Goal: Task Accomplishment & Management: Complete application form

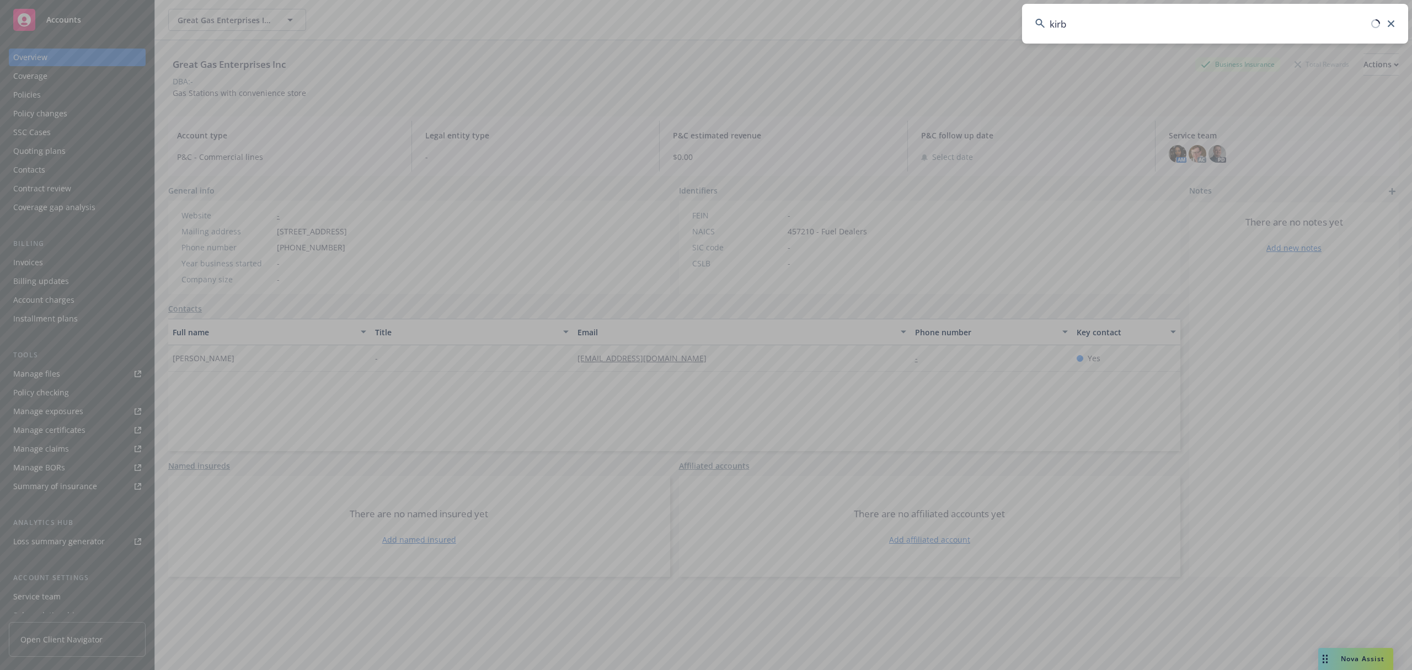
type input "[PERSON_NAME]"
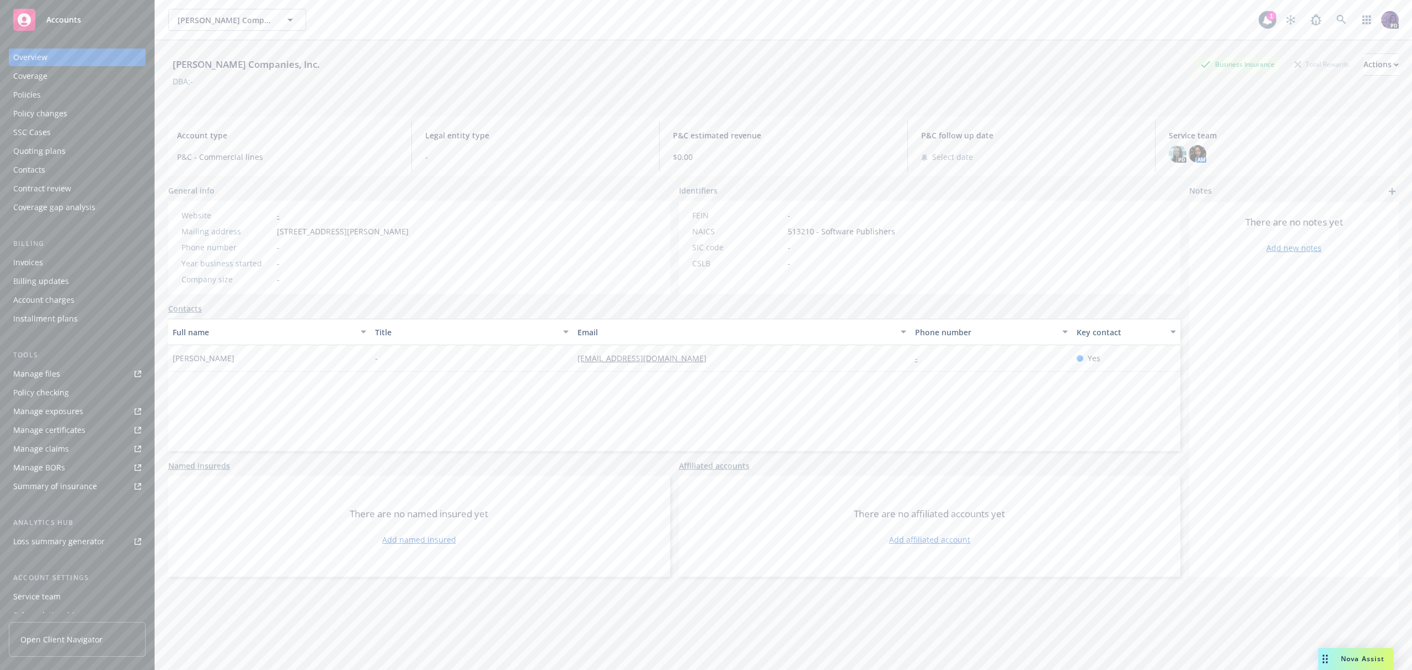
click at [105, 95] on div "Policies" at bounding box center [77, 95] width 128 height 18
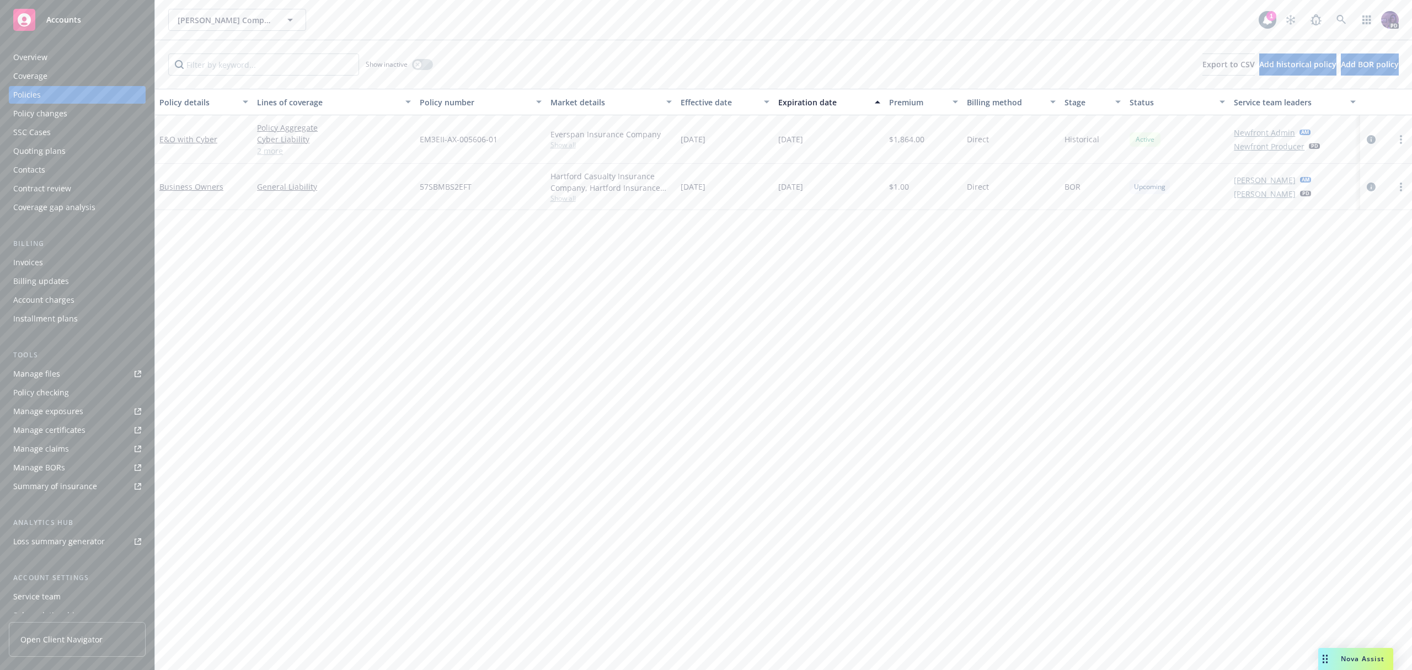
click at [62, 149] on div "Quoting plans" at bounding box center [39, 151] width 52 height 18
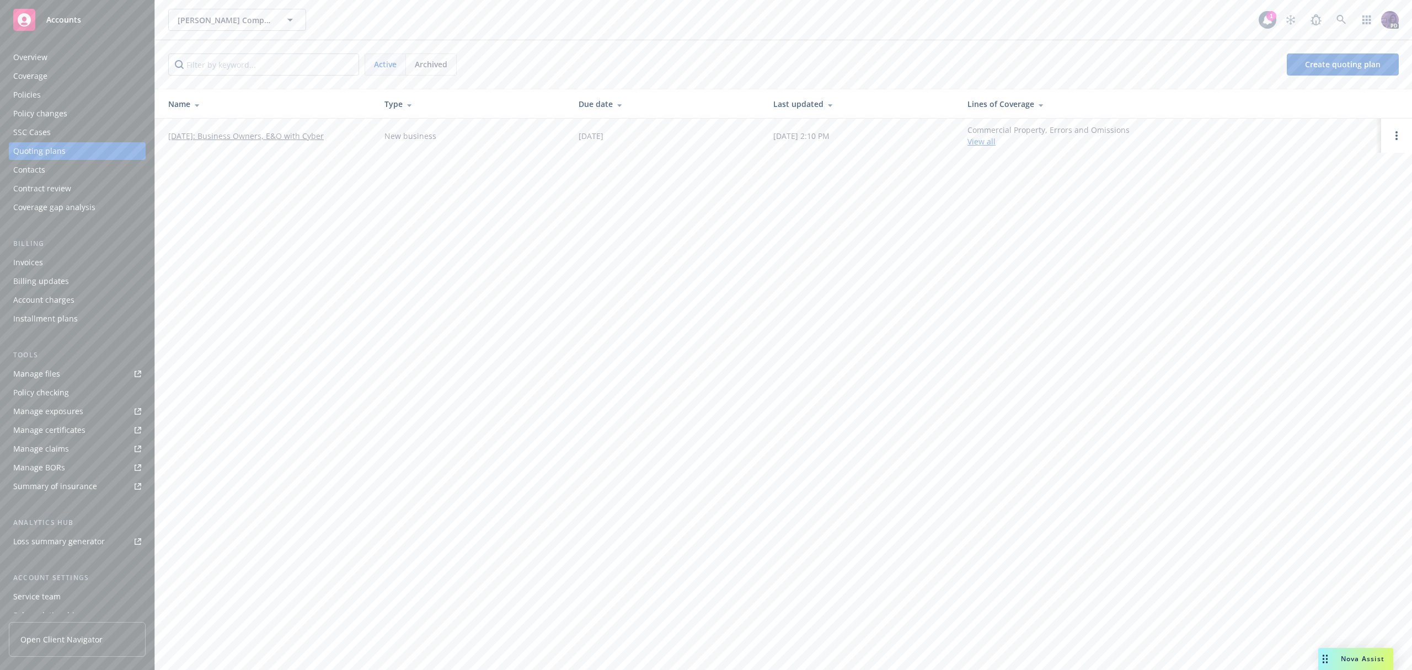
click at [285, 124] on td "[DATE]: Business Owners, E&O with Cyber" at bounding box center [265, 136] width 221 height 34
click at [283, 132] on link "[DATE]: Business Owners, E&O with Cyber" at bounding box center [246, 136] width 156 height 12
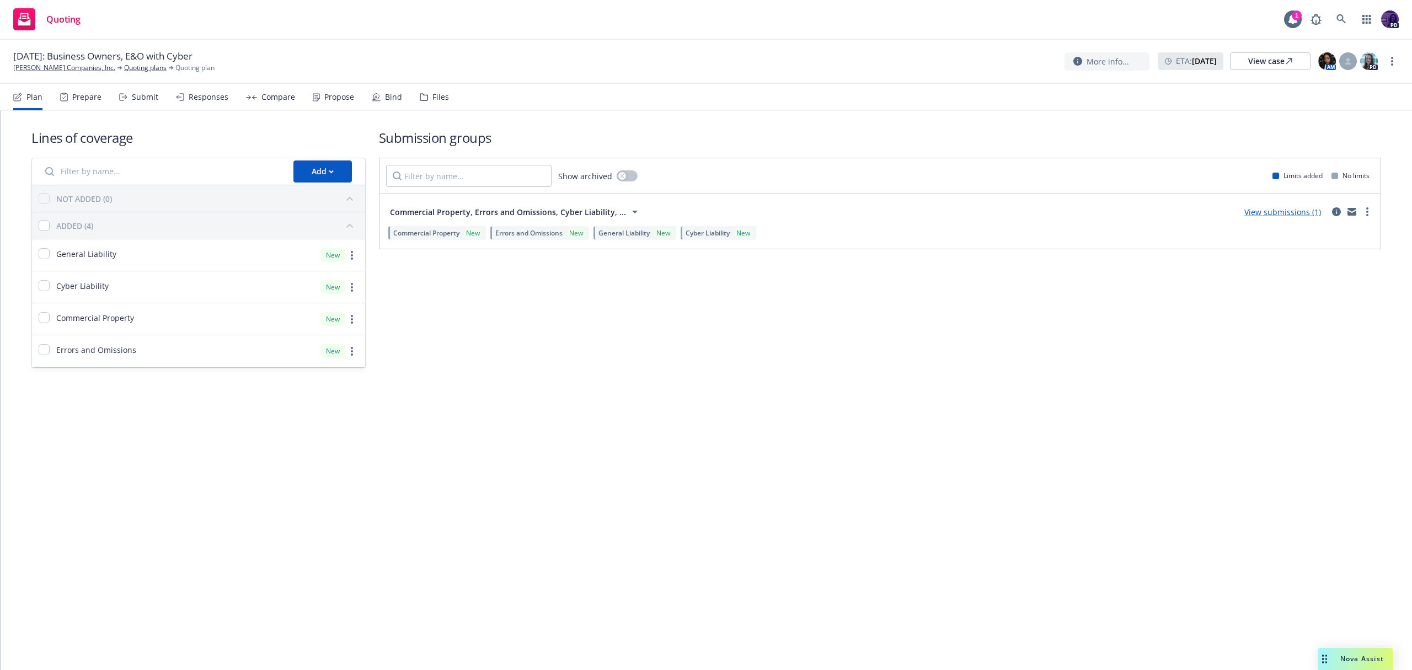
click at [1290, 212] on link "View submissions (1)" at bounding box center [1282, 212] width 77 height 10
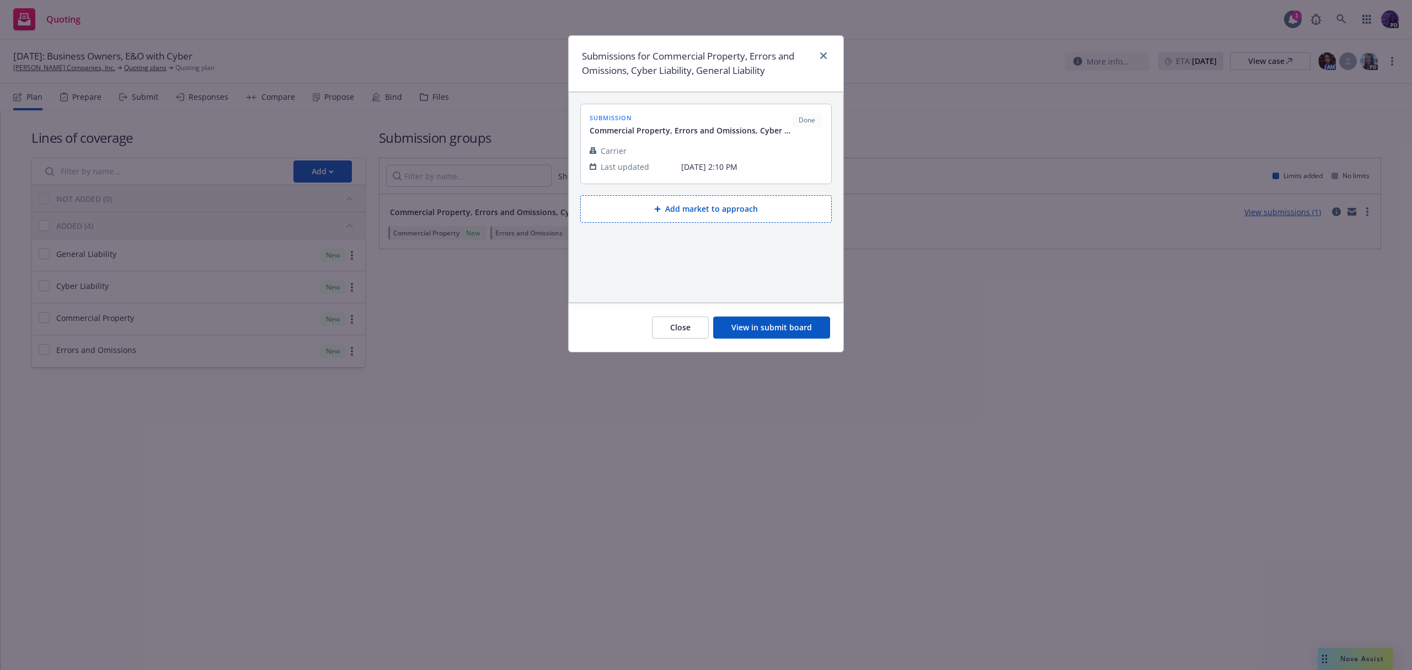
click at [764, 342] on div "Close View in submit board" at bounding box center [706, 327] width 275 height 49
click at [773, 329] on button "View in submit board" at bounding box center [771, 328] width 117 height 22
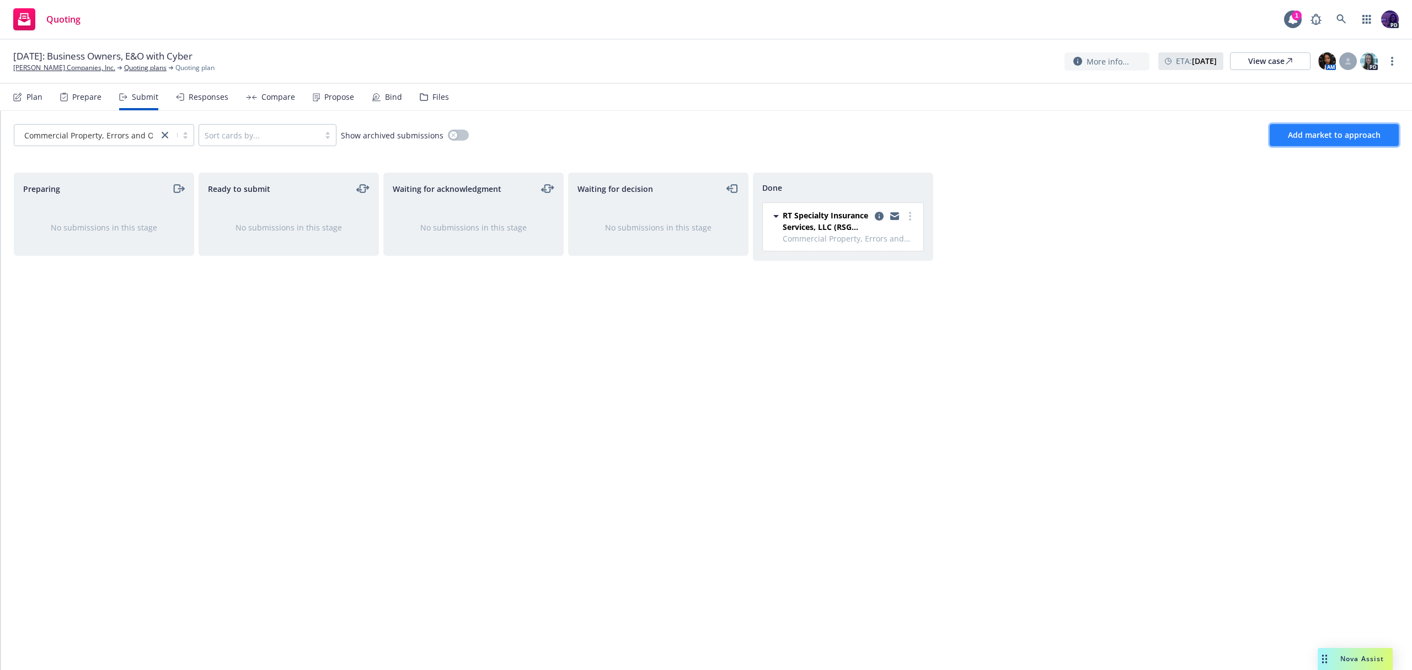
click at [1311, 133] on span "Add market to approach" at bounding box center [1334, 135] width 93 height 10
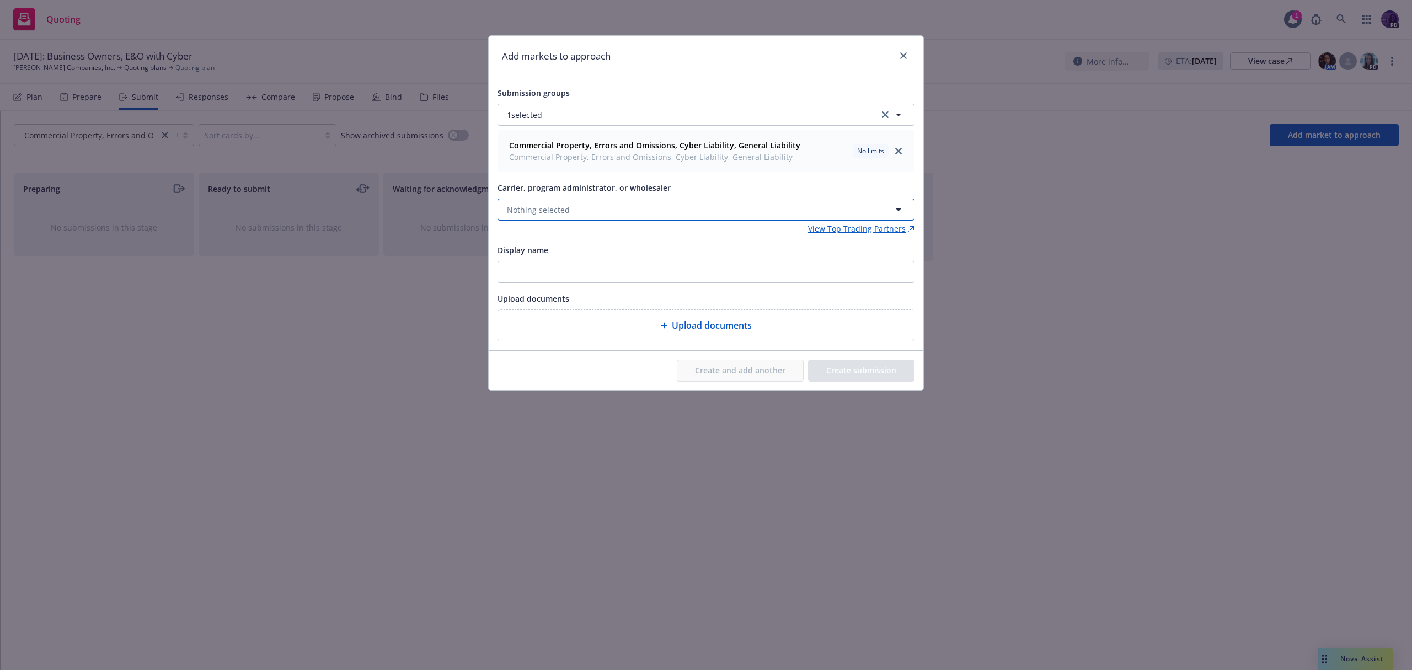
click at [649, 212] on button "Nothing selected" at bounding box center [705, 210] width 417 height 22
type input "chubb"
click at [612, 276] on div "Chubb Group Appointed carrier" at bounding box center [705, 274] width 401 height 28
click at [818, 359] on div "Create and add another Create submission" at bounding box center [706, 371] width 435 height 40
click at [690, 281] on input "Display name" at bounding box center [706, 271] width 416 height 21
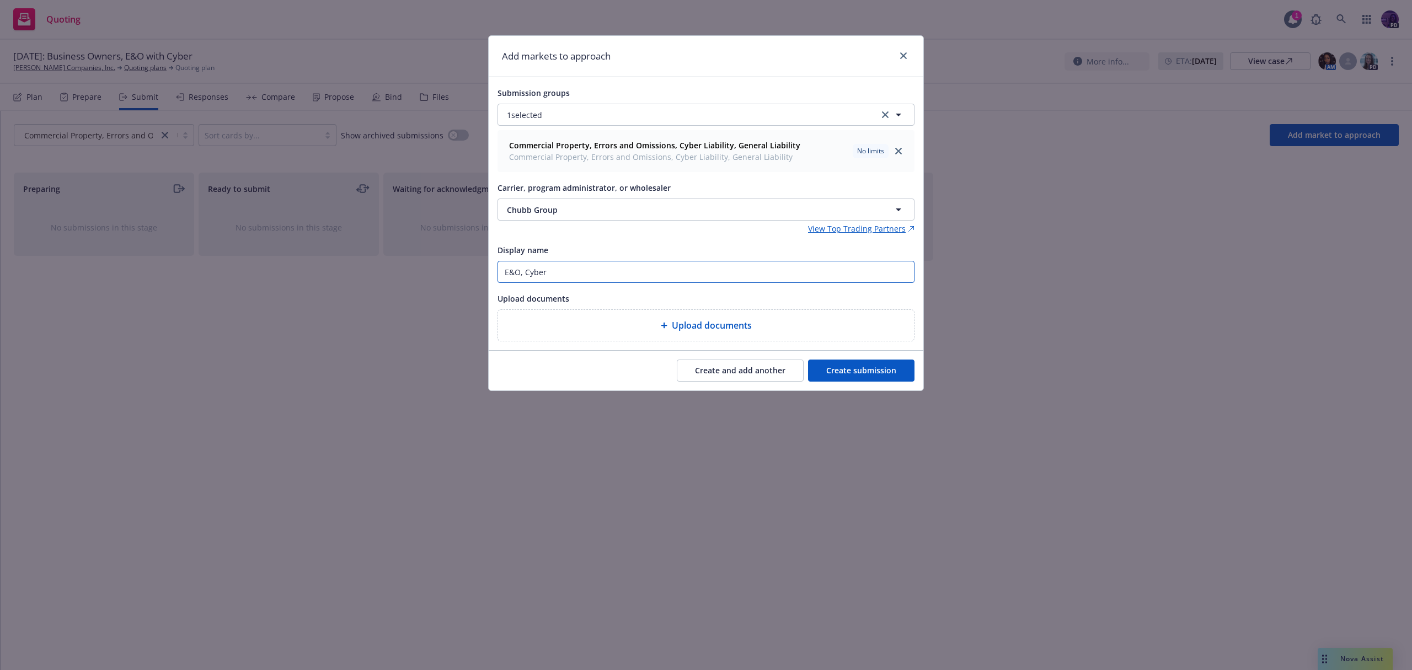
type input "E&O, Cyber"
click at [816, 365] on button "Create submission" at bounding box center [861, 371] width 106 height 22
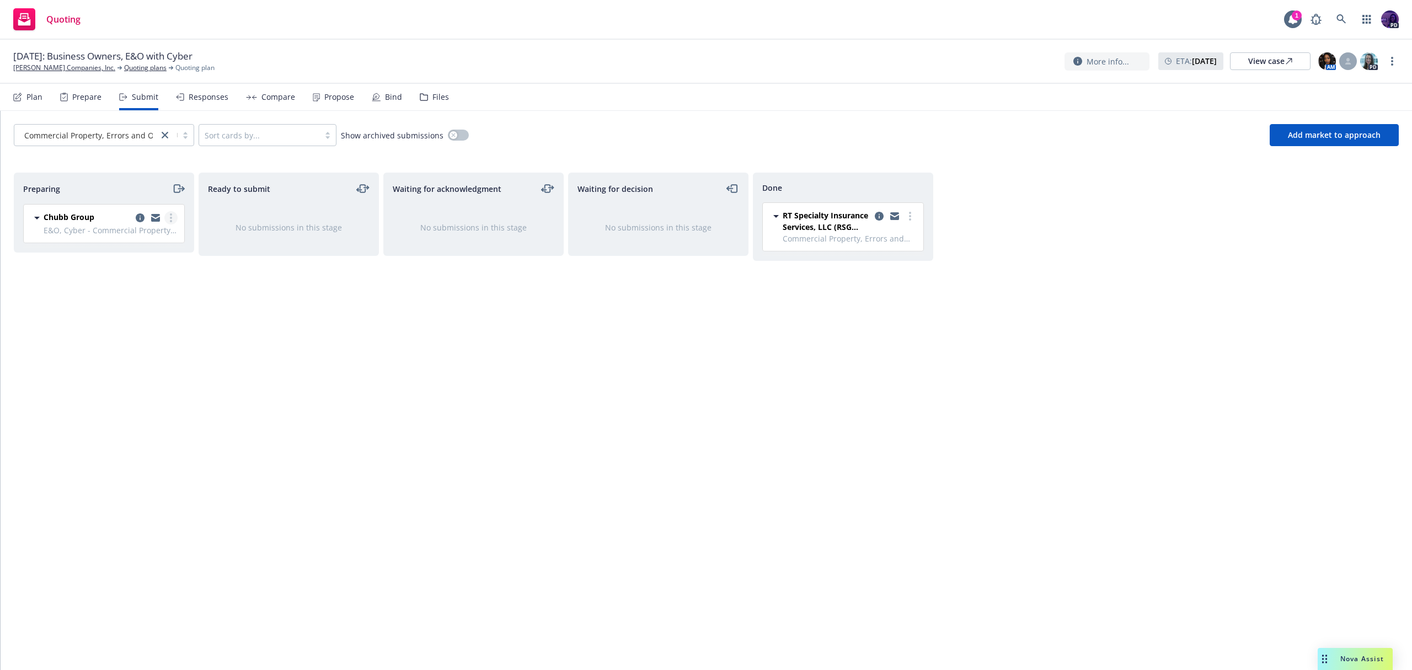
click at [173, 218] on link "more" at bounding box center [170, 217] width 13 height 13
click at [136, 312] on link "Add accepted decision" at bounding box center [122, 307] width 110 height 22
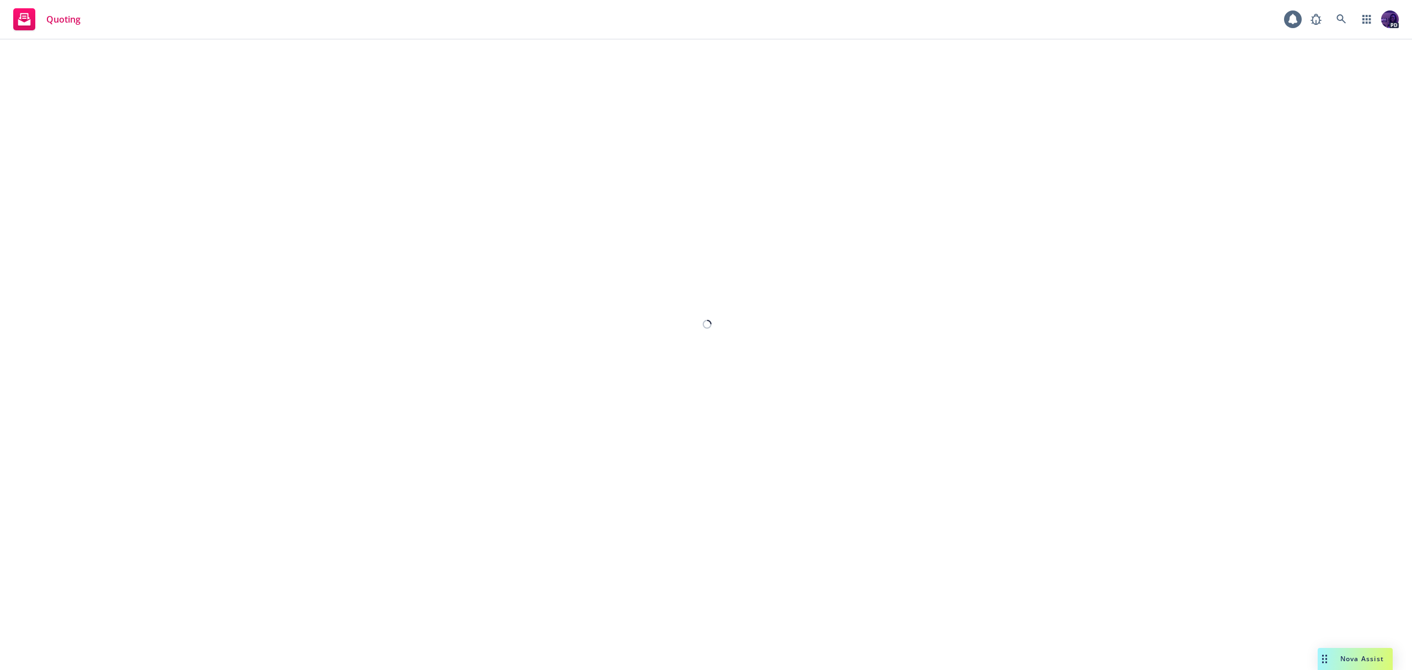
select select "12"
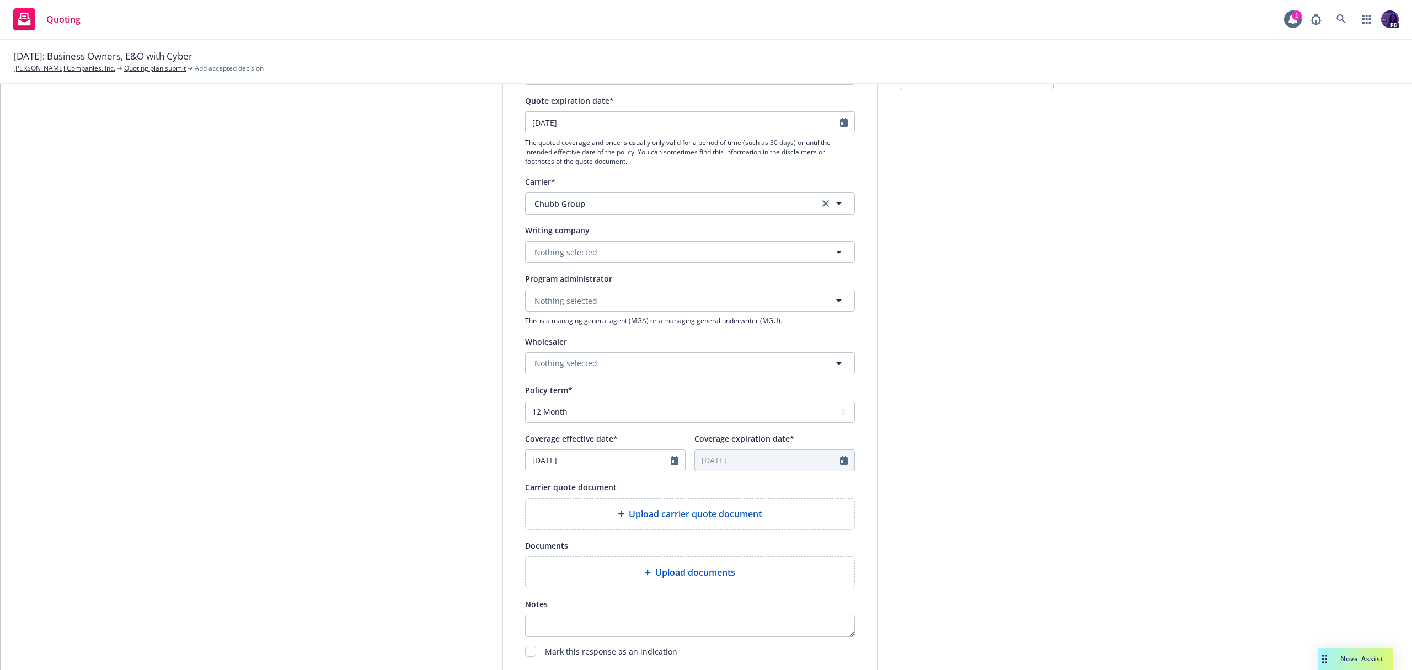
scroll to position [174, 0]
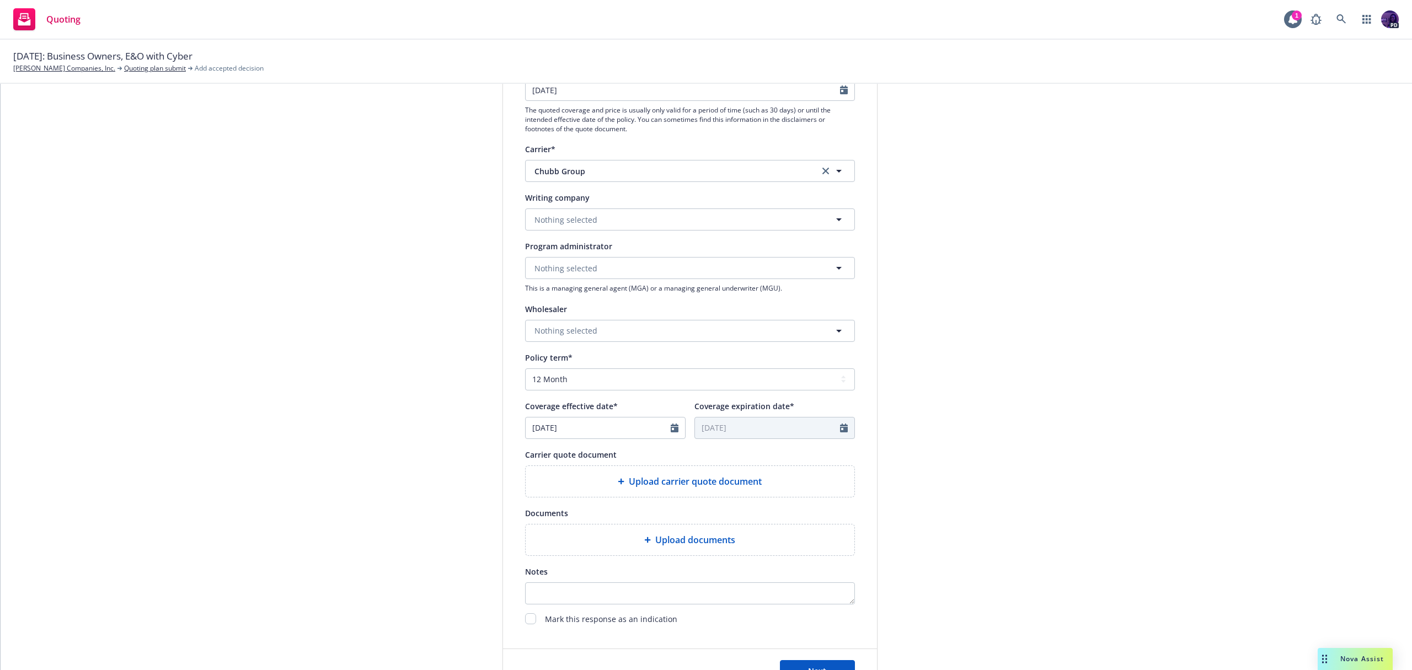
click at [671, 421] on div at bounding box center [678, 427] width 14 height 21
click at [671, 429] on icon "Calendar" at bounding box center [675, 428] width 8 height 9
click at [644, 453] on icon "button" at bounding box center [647, 454] width 7 height 7
select select "8"
drag, startPoint x: 644, startPoint y: 453, endPoint x: 604, endPoint y: 542, distance: 97.3
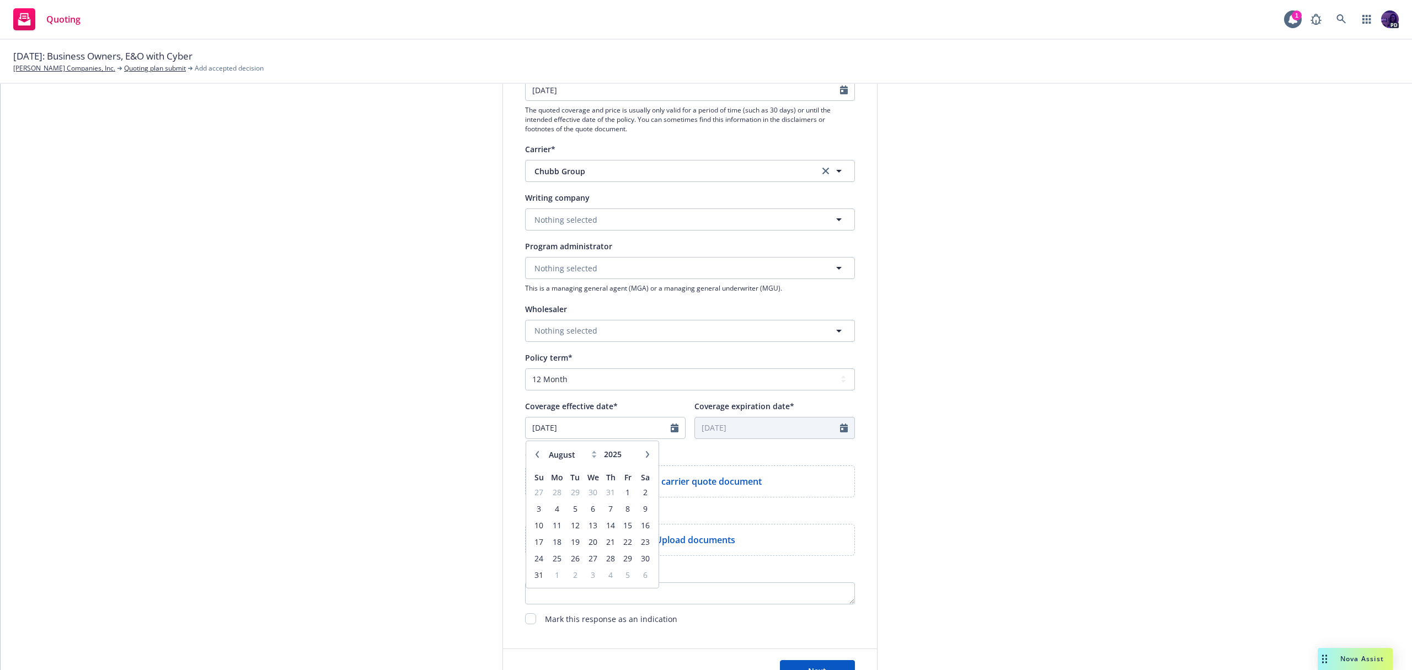
click at [604, 542] on div "January February March April May June July August September October November De…" at bounding box center [593, 515] width 124 height 138
click at [604, 542] on span "21" at bounding box center [610, 542] width 15 height 14
type input "08/21/2025"
type input "08/21/2026"
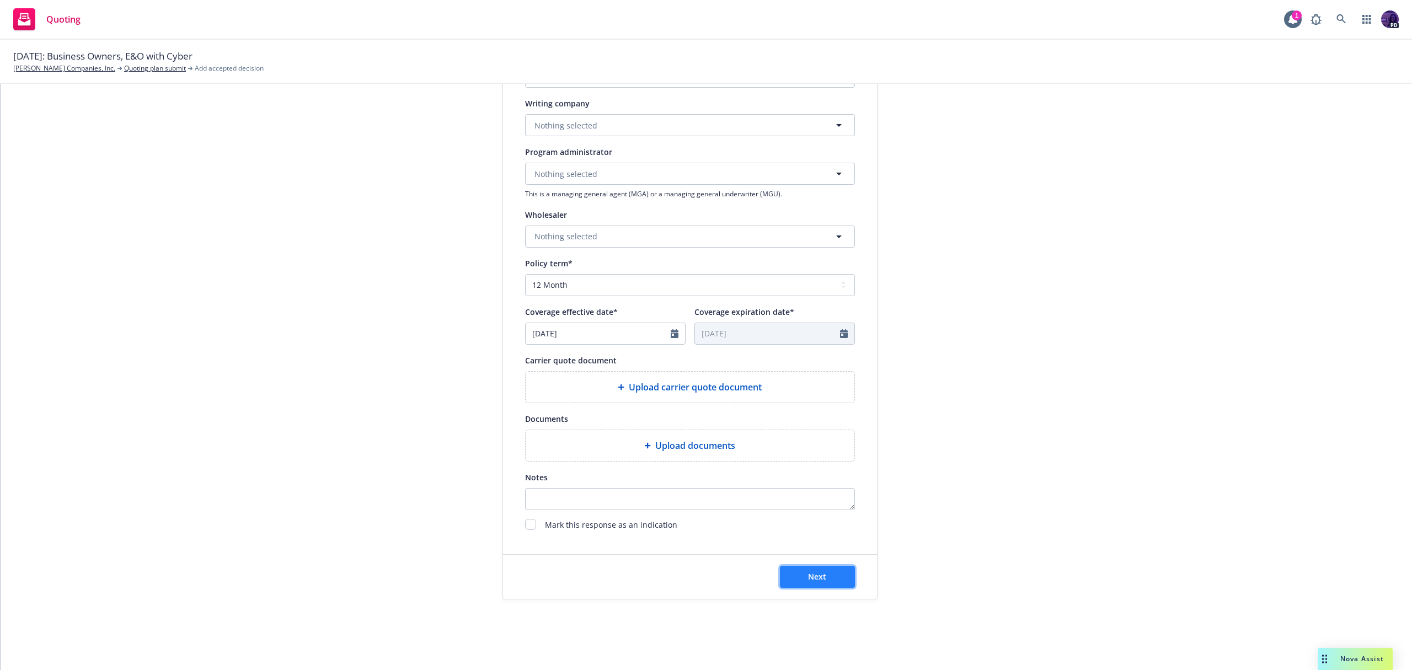
click at [793, 574] on button "Next" at bounding box center [817, 577] width 75 height 22
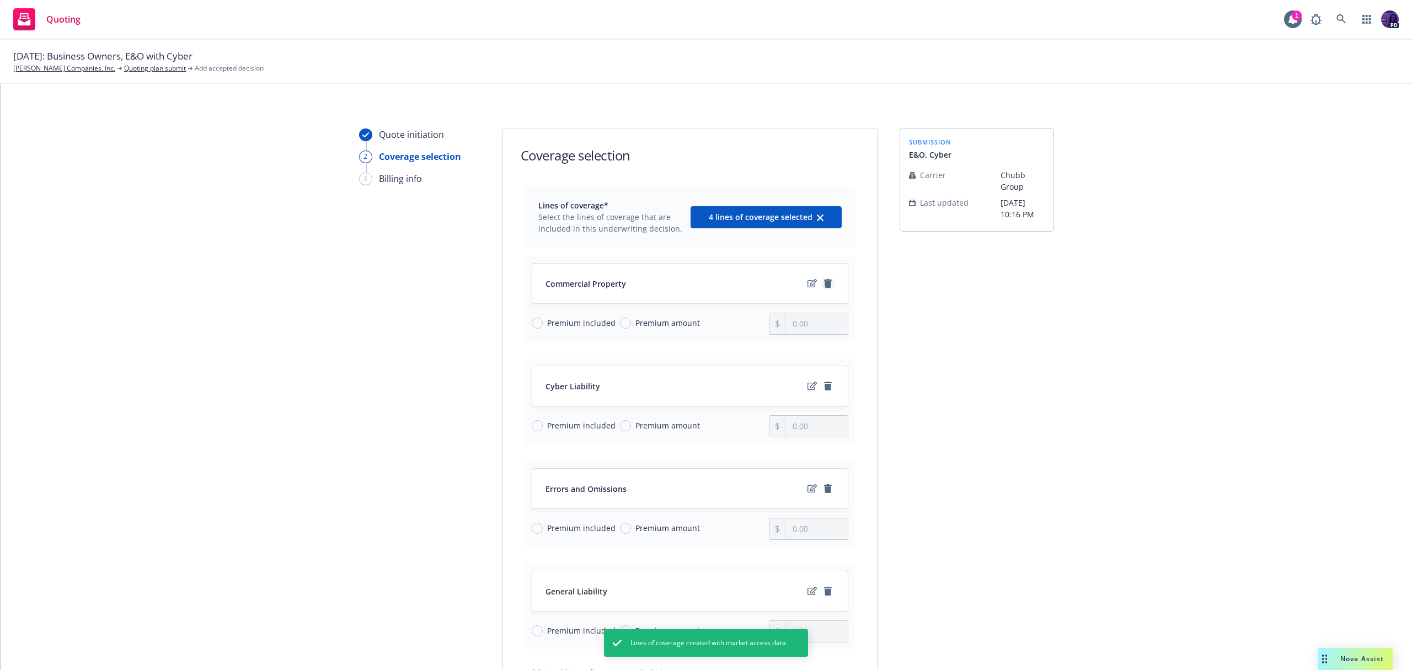
click at [824, 284] on icon "remove" at bounding box center [828, 283] width 8 height 9
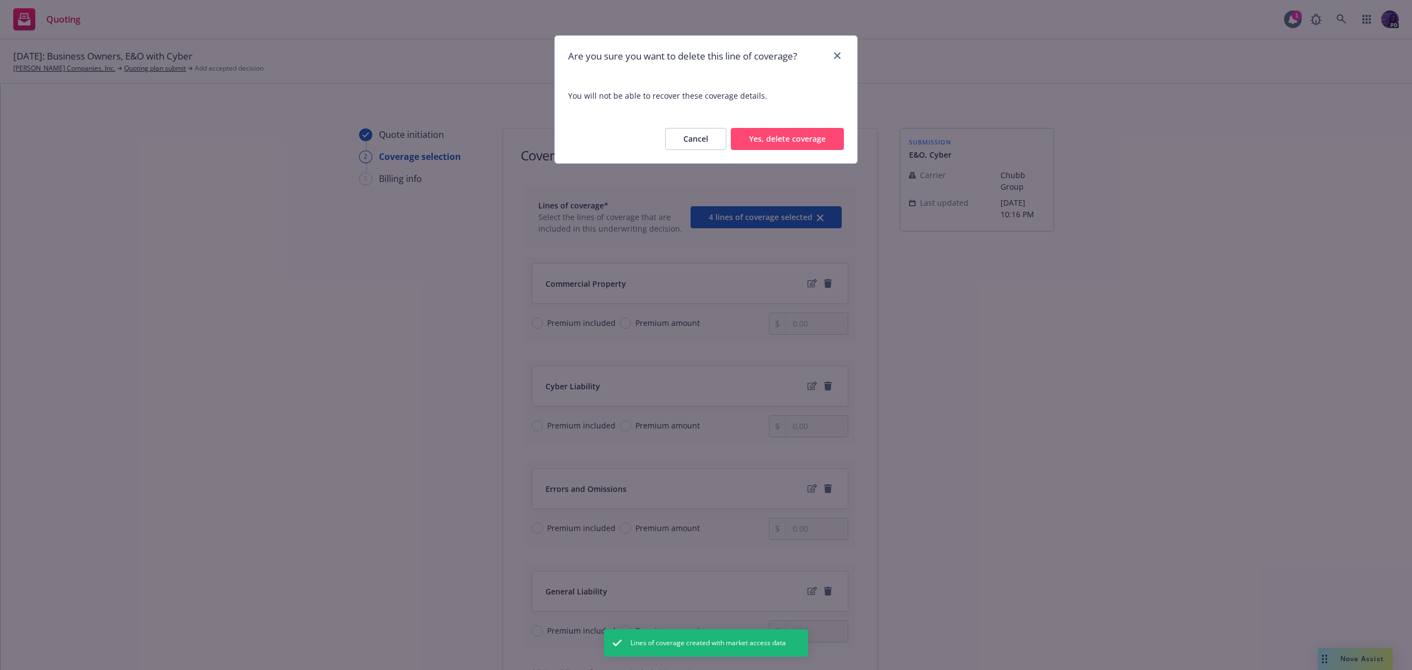
click at [805, 146] on button "Yes, delete coverage" at bounding box center [787, 139] width 113 height 22
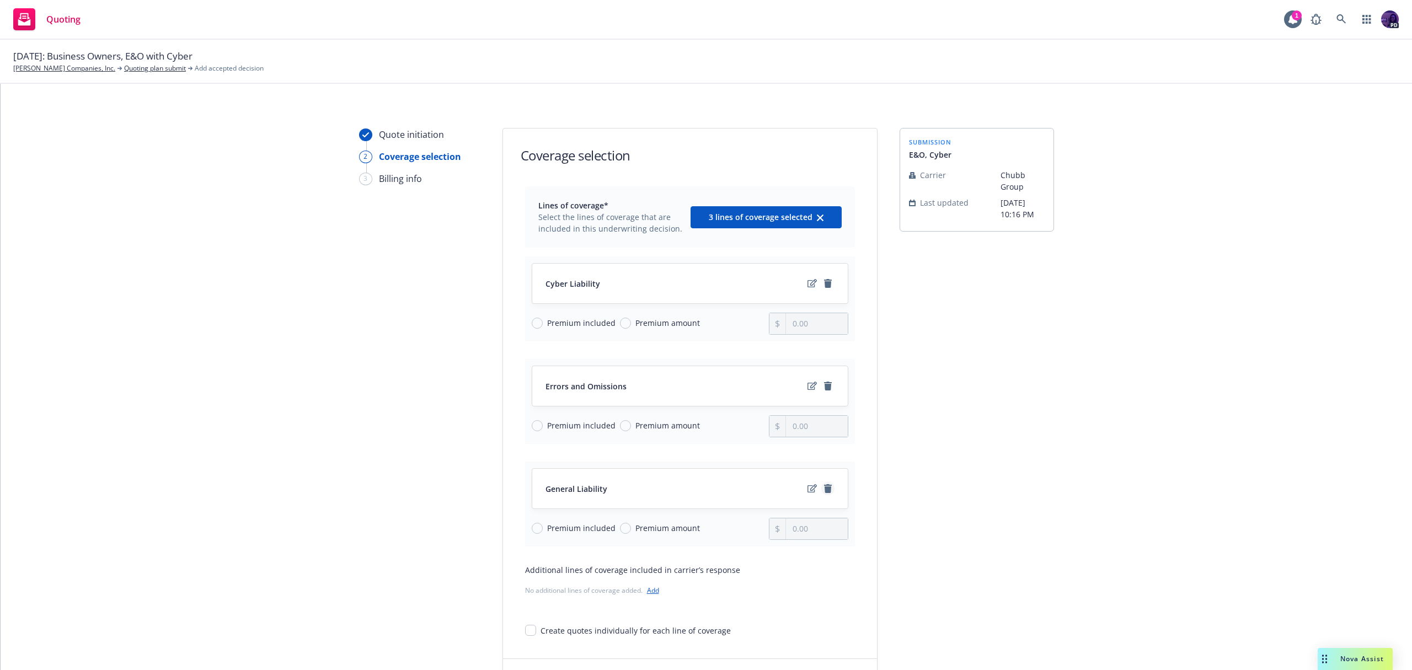
click at [827, 488] on icon "remove" at bounding box center [827, 488] width 9 height 9
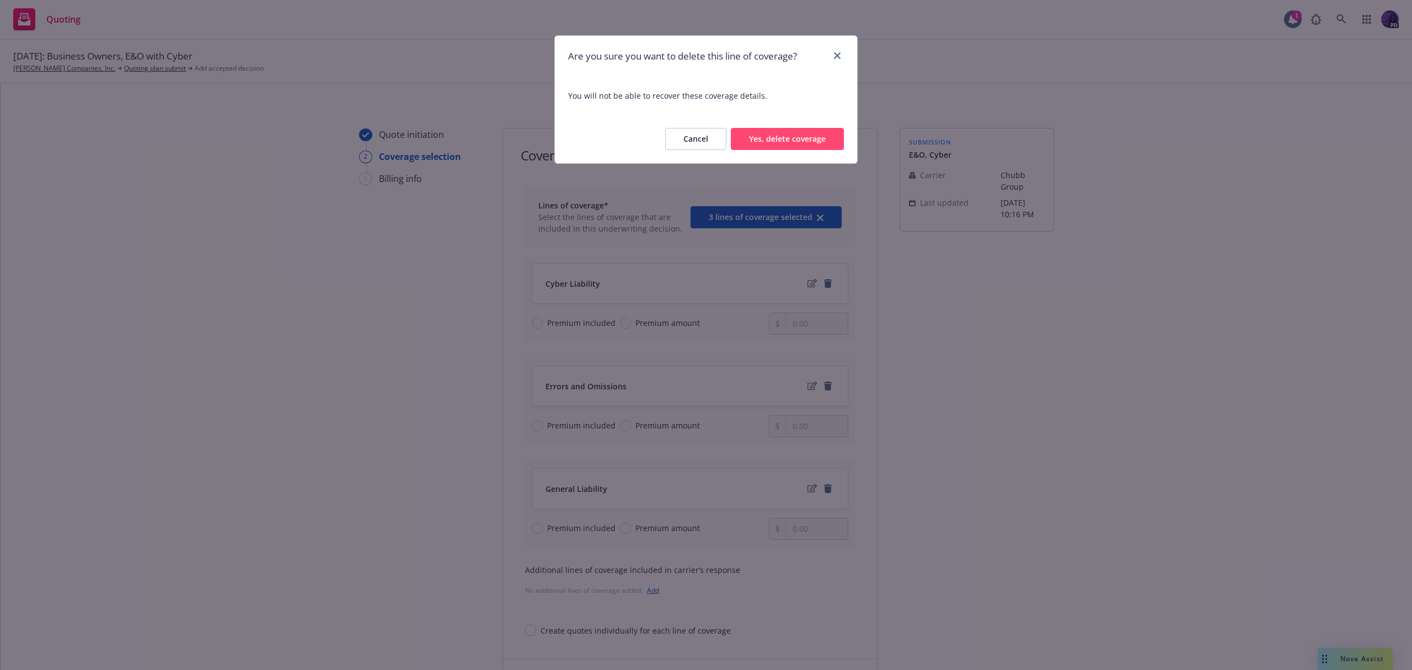
click at [818, 140] on button "Yes, delete coverage" at bounding box center [787, 139] width 113 height 22
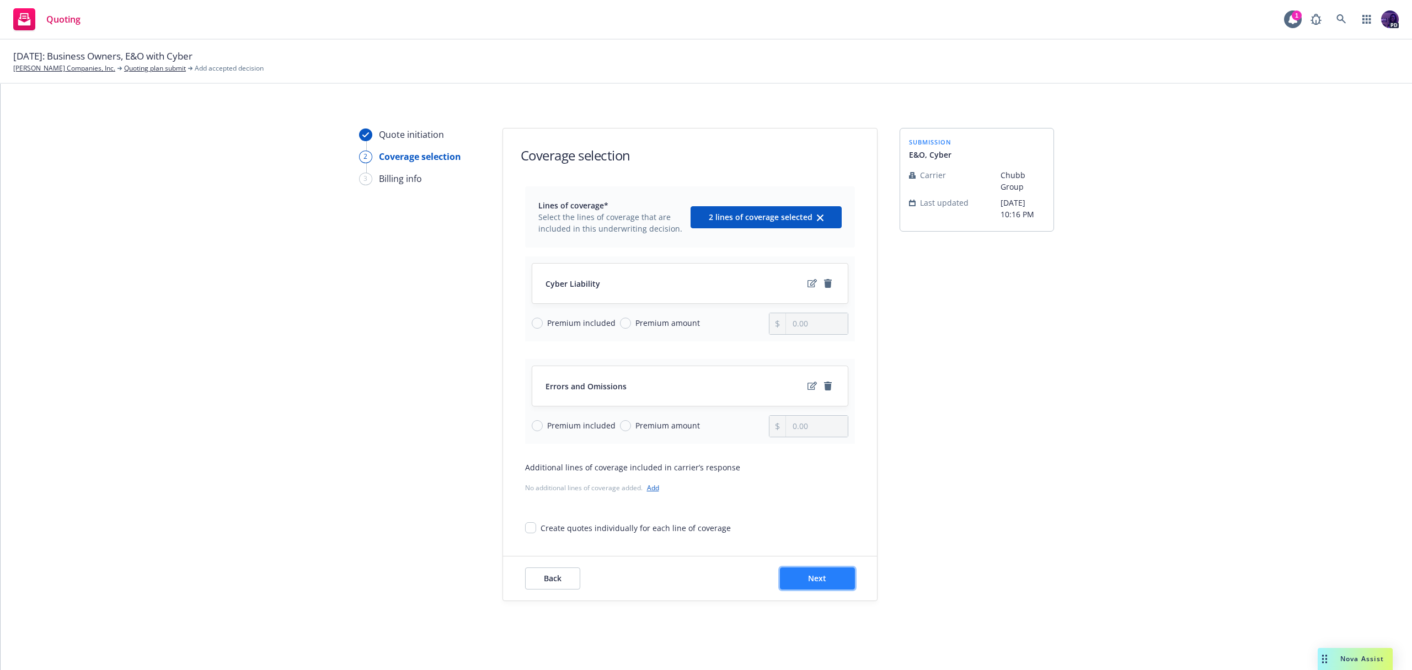
click at [816, 578] on span "Next" at bounding box center [817, 578] width 18 height 10
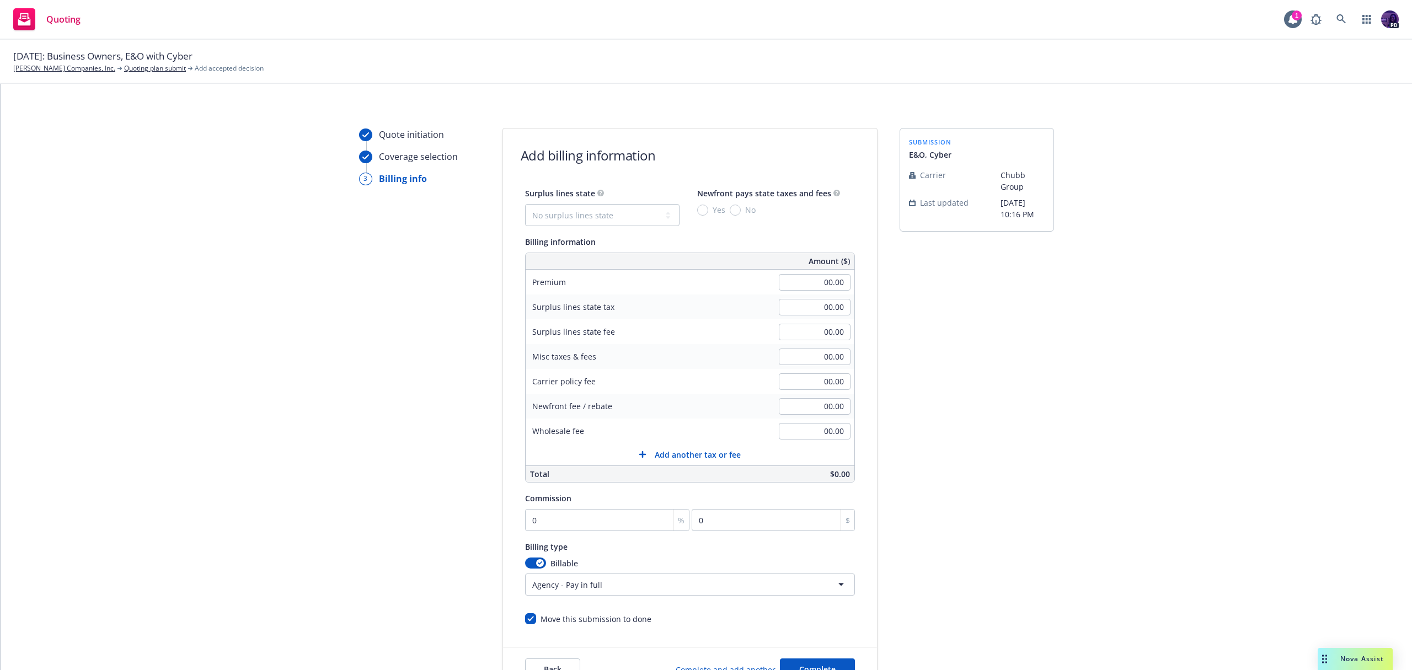
click at [817, 272] on div "00.00" at bounding box center [814, 282] width 79 height 24
click at [812, 281] on input "00.00" at bounding box center [815, 282] width 72 height 17
type input "6,041.00"
click at [986, 342] on div "submission E&O, Cyber Carrier Chubb Group Last updated 9/12, 10:16 PM" at bounding box center [977, 410] width 154 height 564
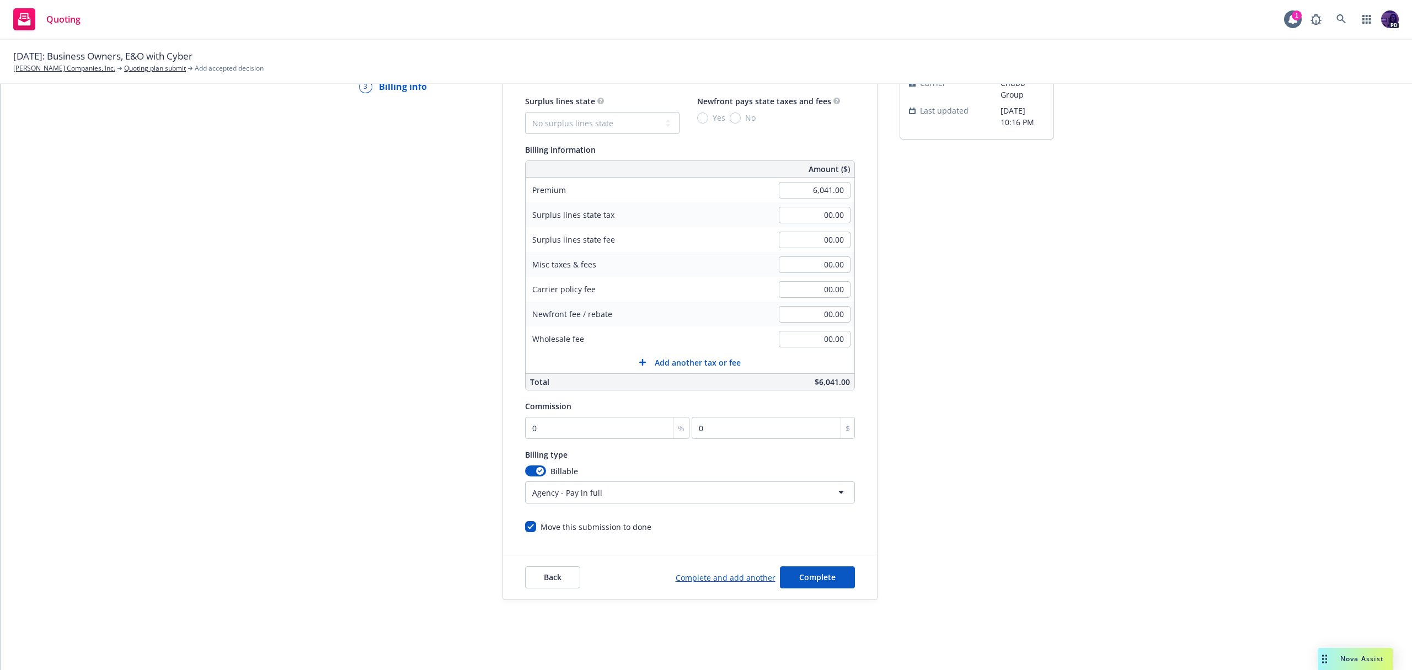
scroll to position [93, 0]
click at [579, 426] on input "0" at bounding box center [607, 427] width 165 height 22
type input "1"
type input "60.41"
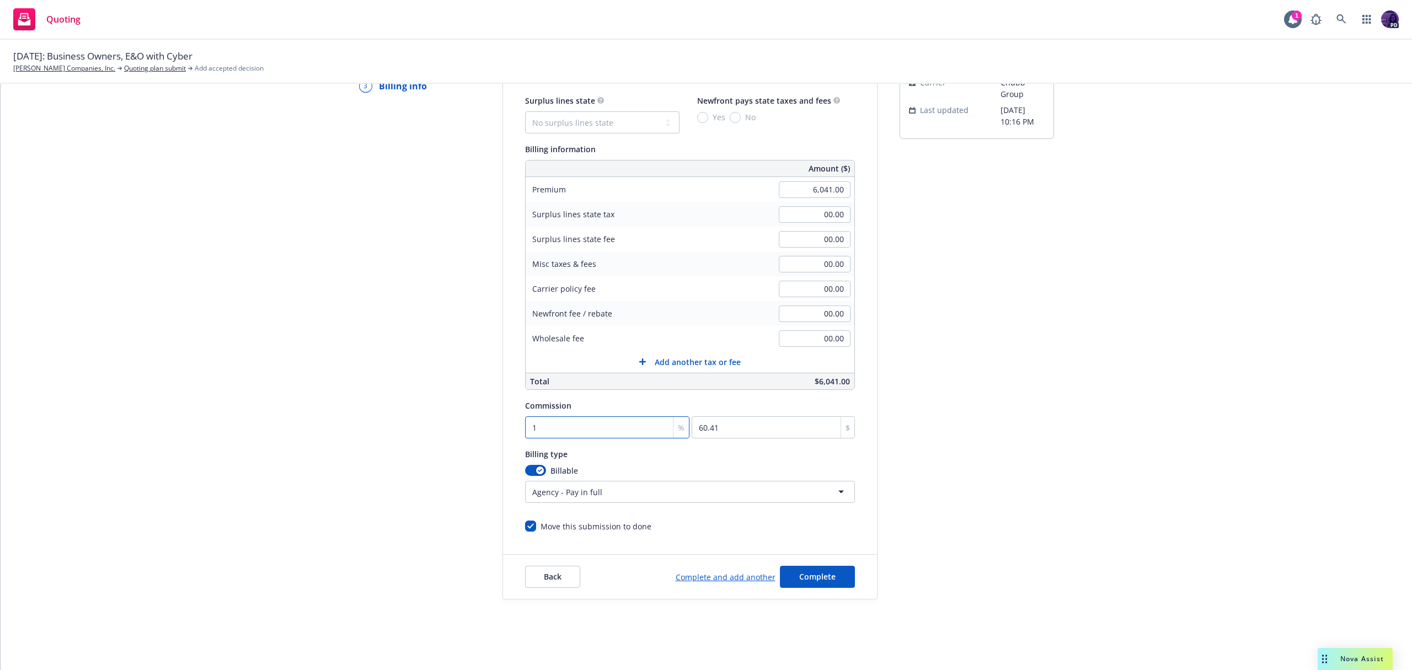
type input "12"
type input "724.92"
type input "12.5"
type input "755.13"
type input "12.5"
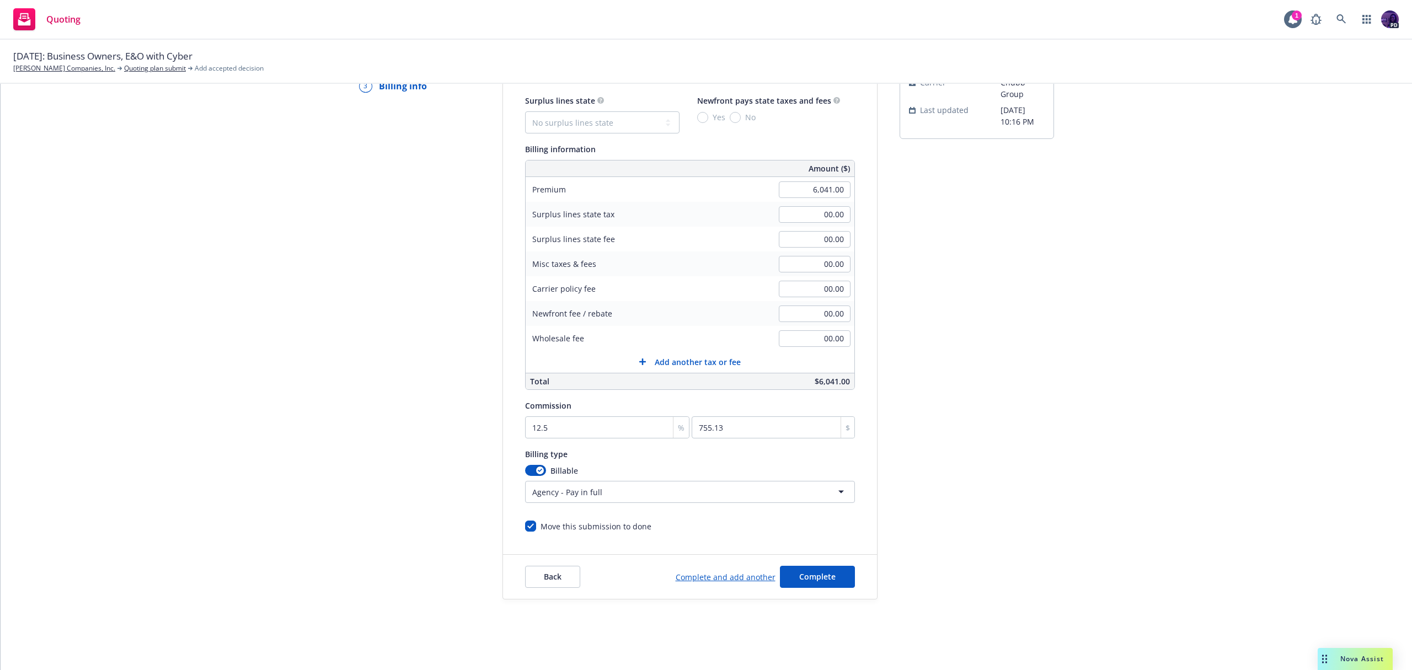
click at [621, 497] on html "Quoting 1 PD 05/01/2025: Business Owners, E&O with Cyber Kirby Companies, Inc. …" at bounding box center [706, 335] width 1412 height 670
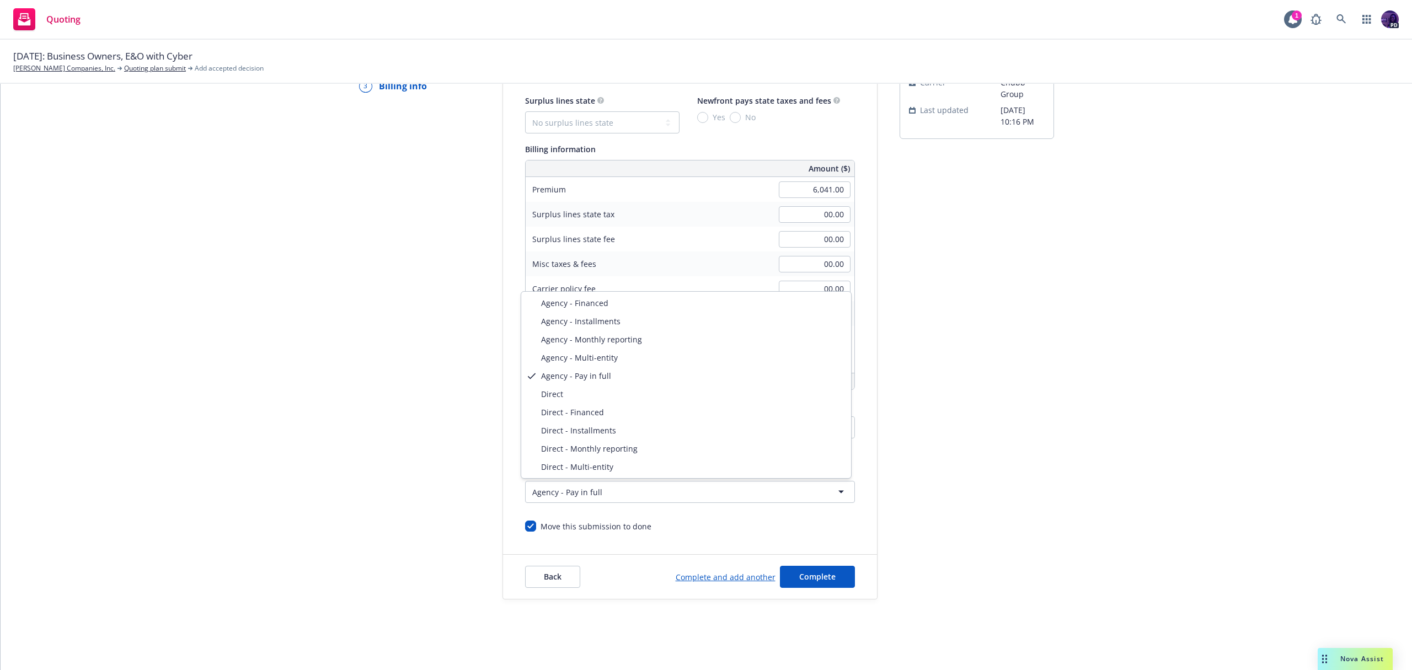
select select "DIRECT"
click at [660, 494] on html "Quoting 1 PD 05/01/2025: Business Owners, E&O with Cyber Kirby Companies, Inc. …" at bounding box center [706, 335] width 1412 height 670
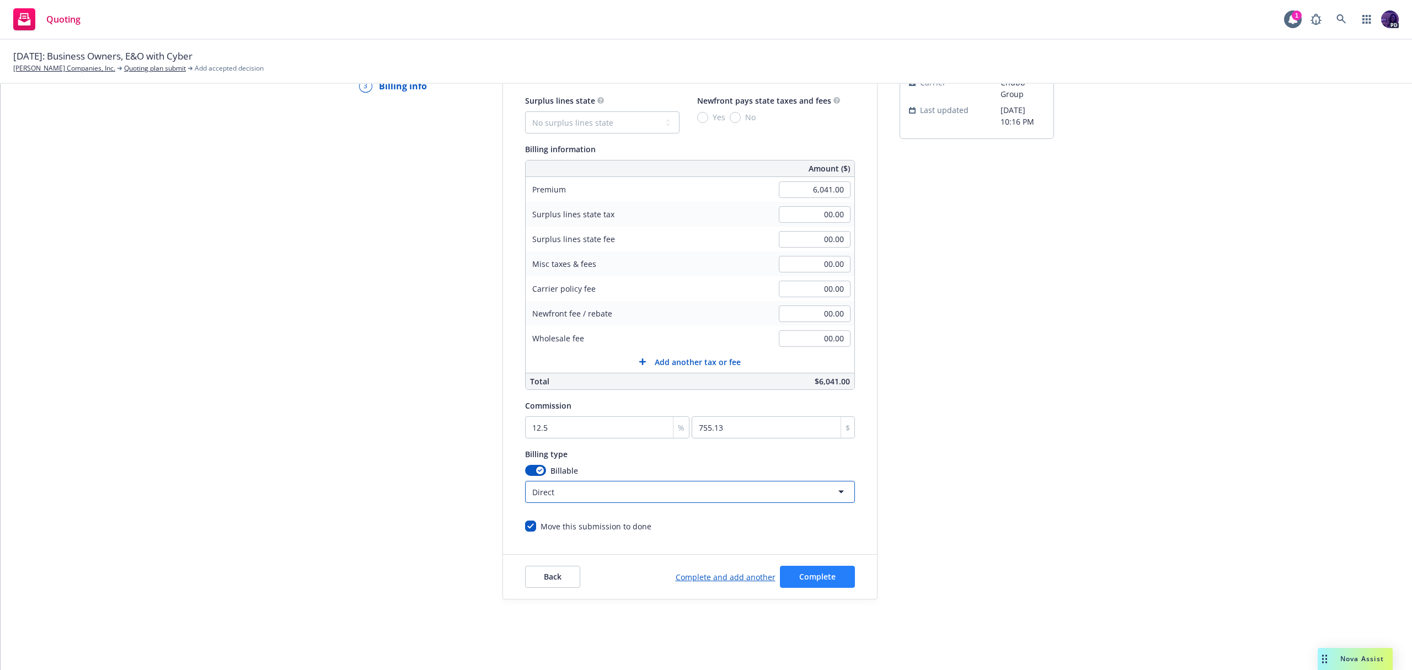
click at [830, 578] on span "Complete" at bounding box center [817, 576] width 36 height 10
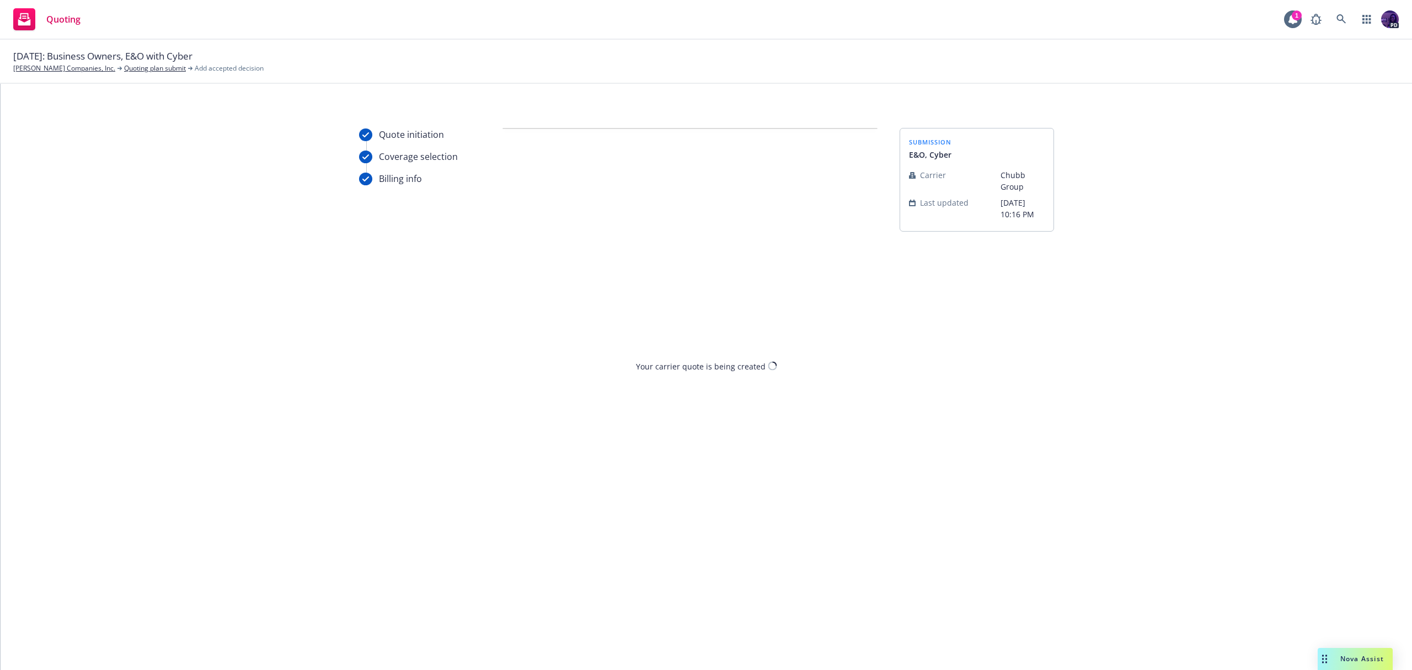
scroll to position [0, 0]
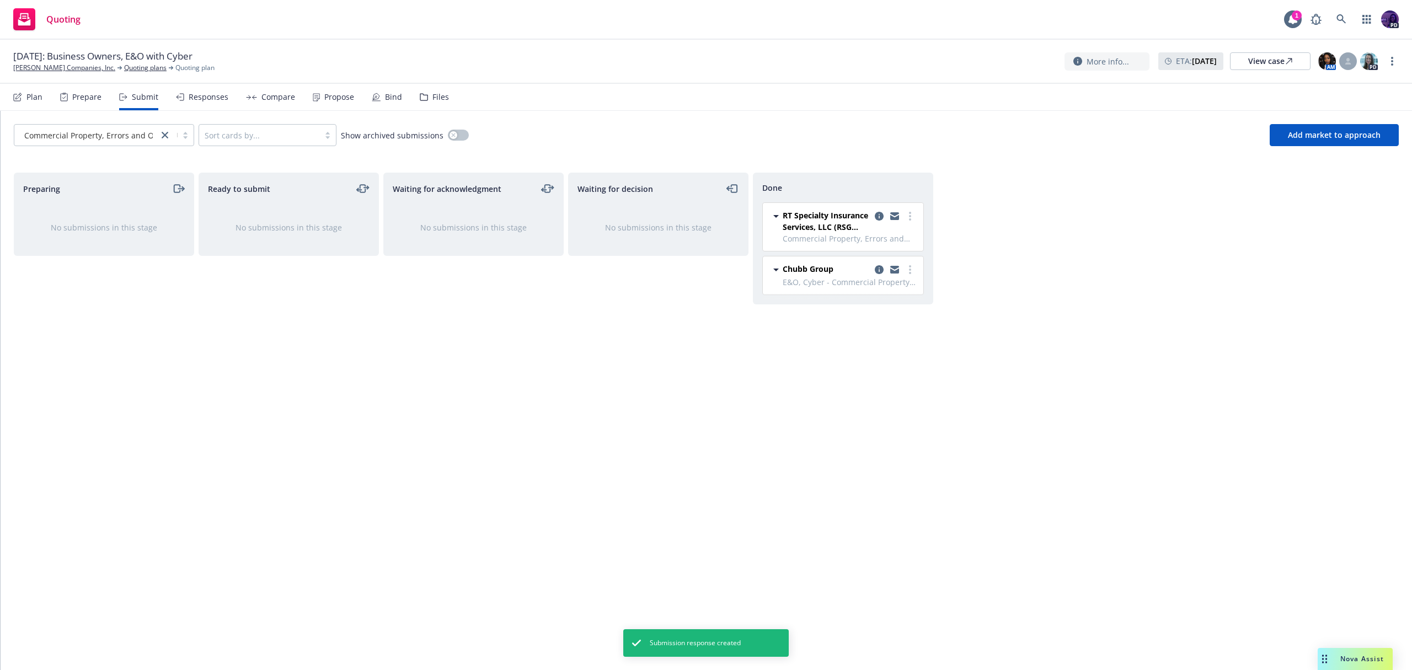
click at [197, 93] on div "Responses" at bounding box center [209, 97] width 40 height 9
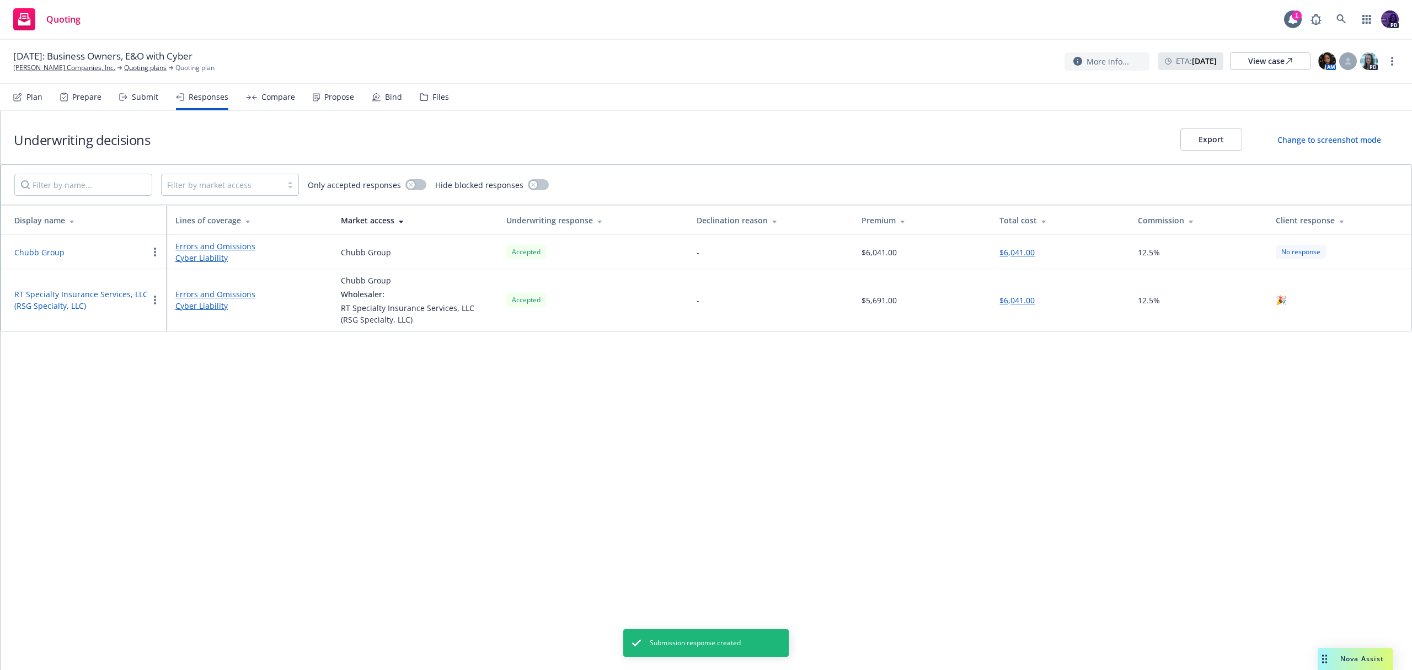
click at [278, 98] on div "Compare" at bounding box center [278, 97] width 34 height 9
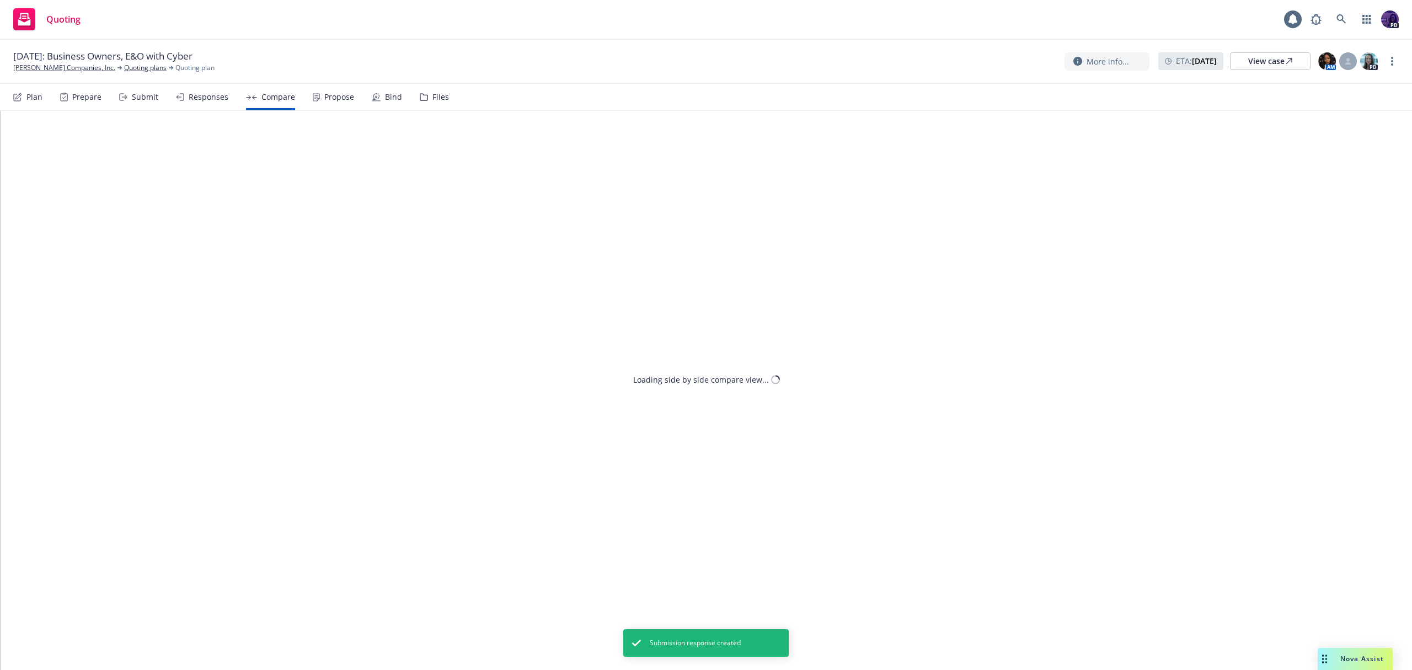
click at [219, 99] on div "Responses" at bounding box center [209, 97] width 40 height 9
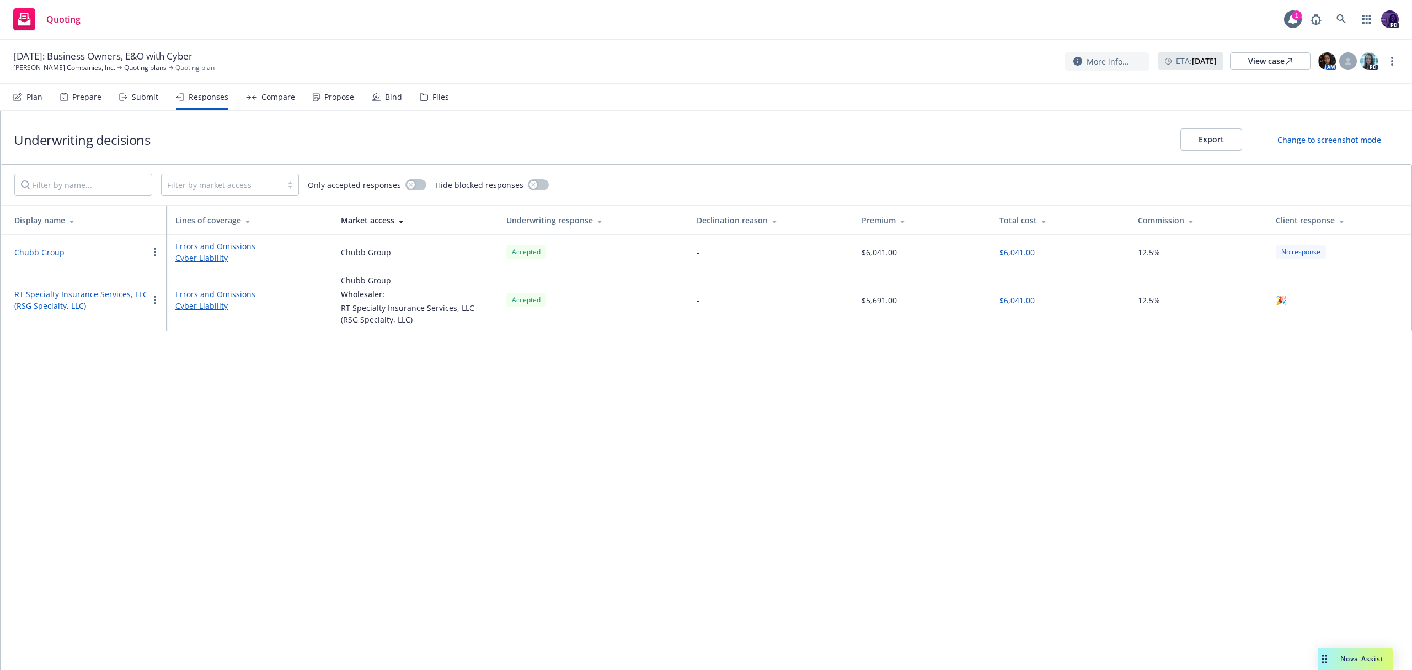
click at [318, 100] on div "Propose" at bounding box center [333, 97] width 41 height 26
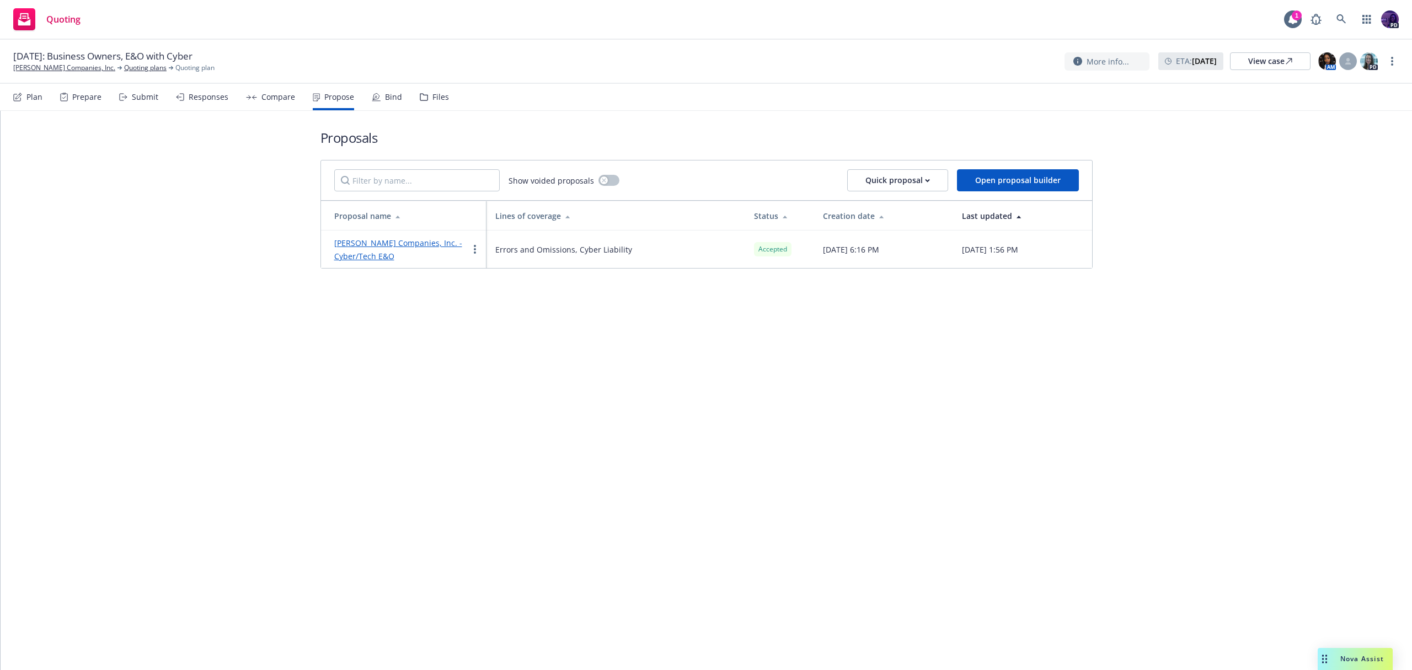
click at [413, 239] on link "Kirby Companies, Inc. - Cyber/Tech E&O" at bounding box center [398, 250] width 128 height 24
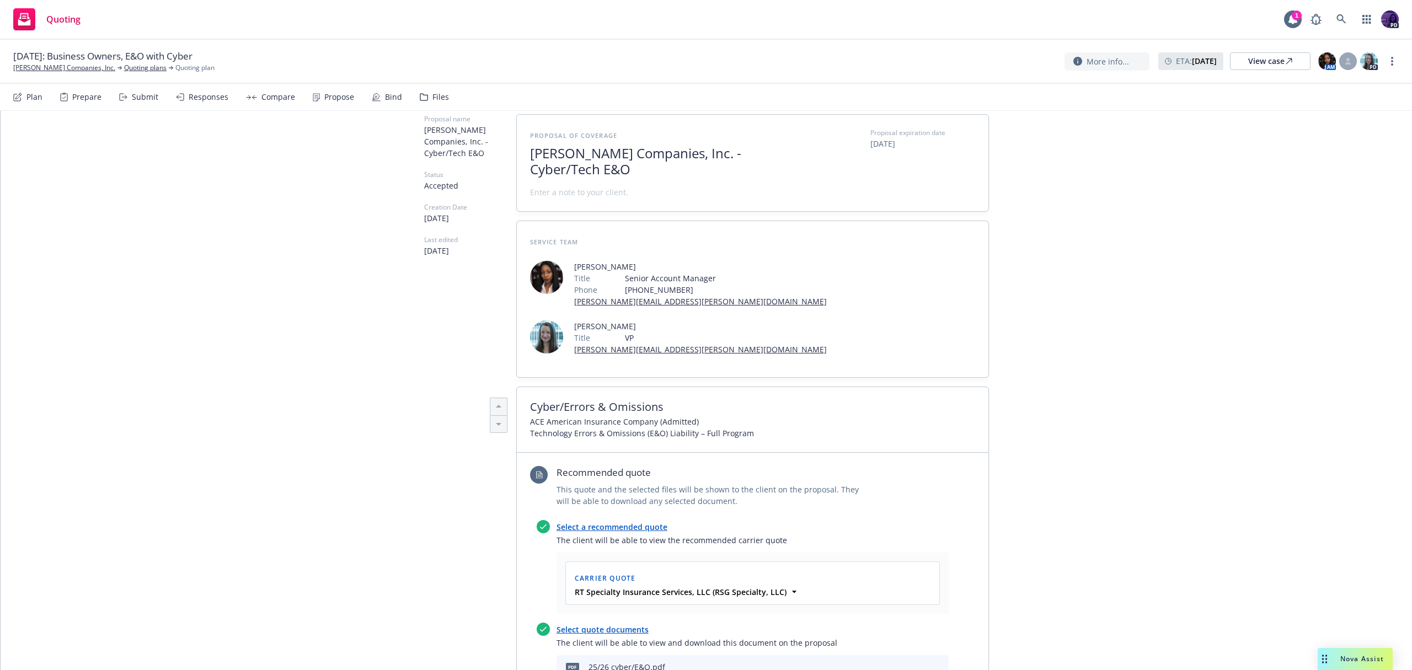
scroll to position [85, 0]
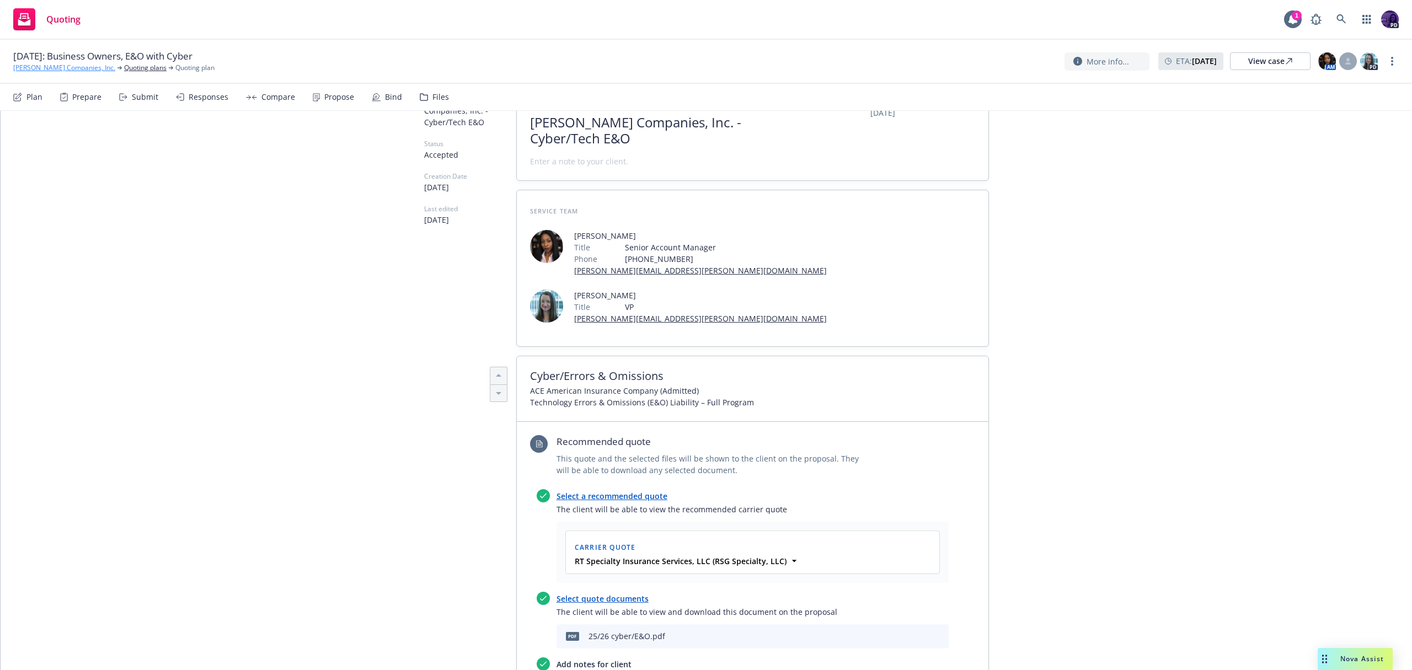
click at [55, 70] on link "[PERSON_NAME] Companies, Inc." at bounding box center [64, 68] width 102 height 10
